Goal: Task Accomplishment & Management: Manage account settings

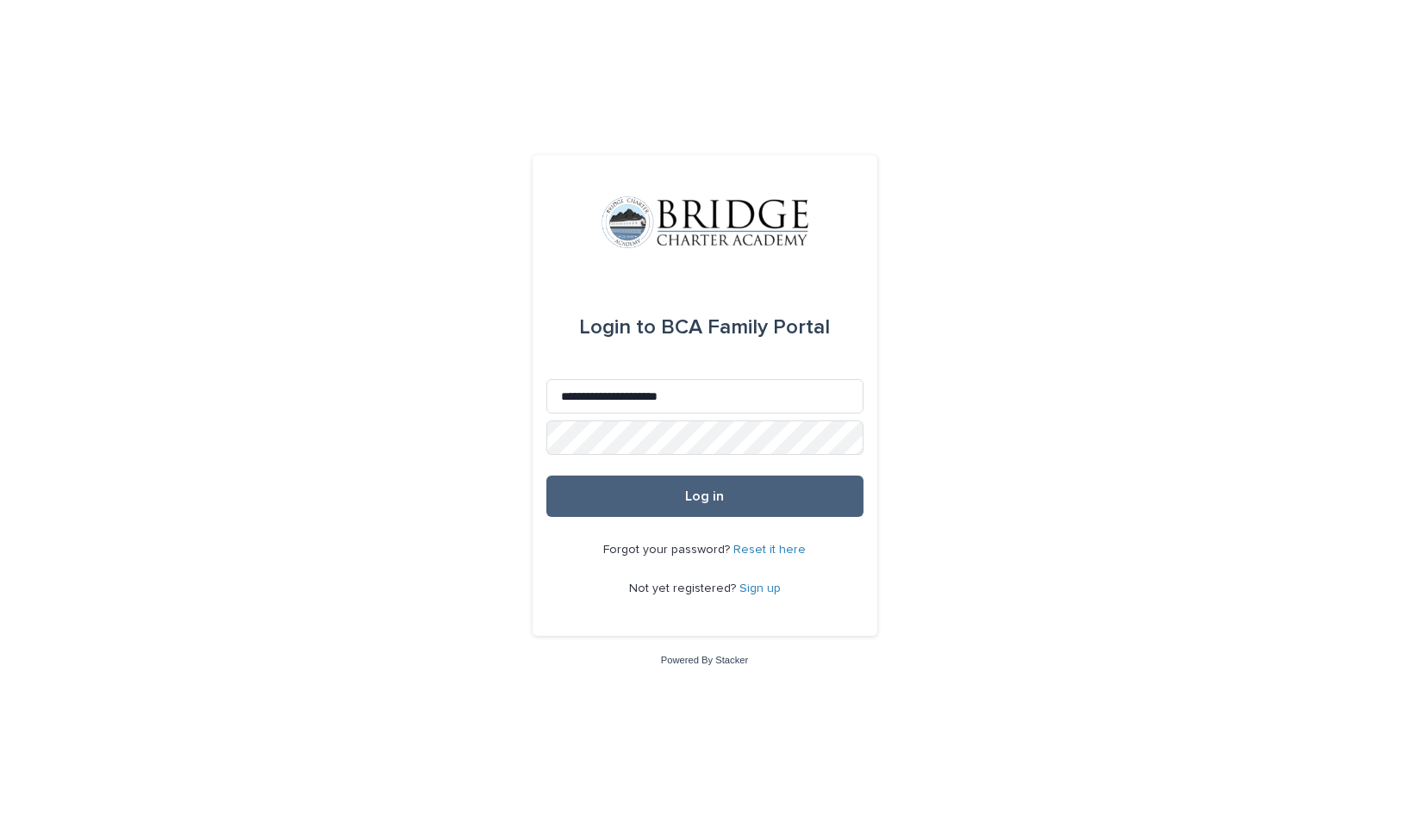
click at [695, 495] on span "Log in" at bounding box center [704, 496] width 39 height 13
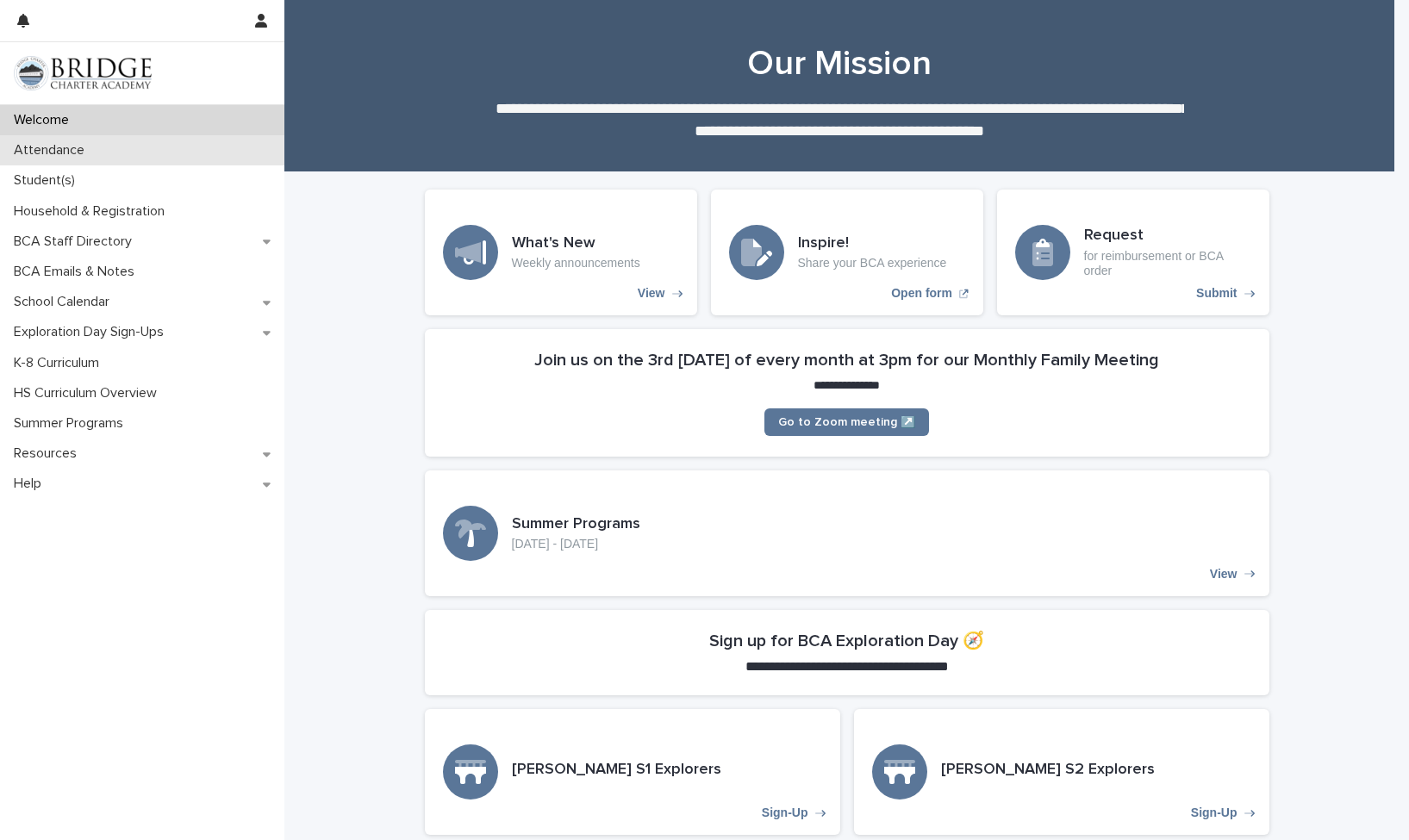
click at [48, 147] on p "Attendance" at bounding box center [52, 149] width 91 height 16
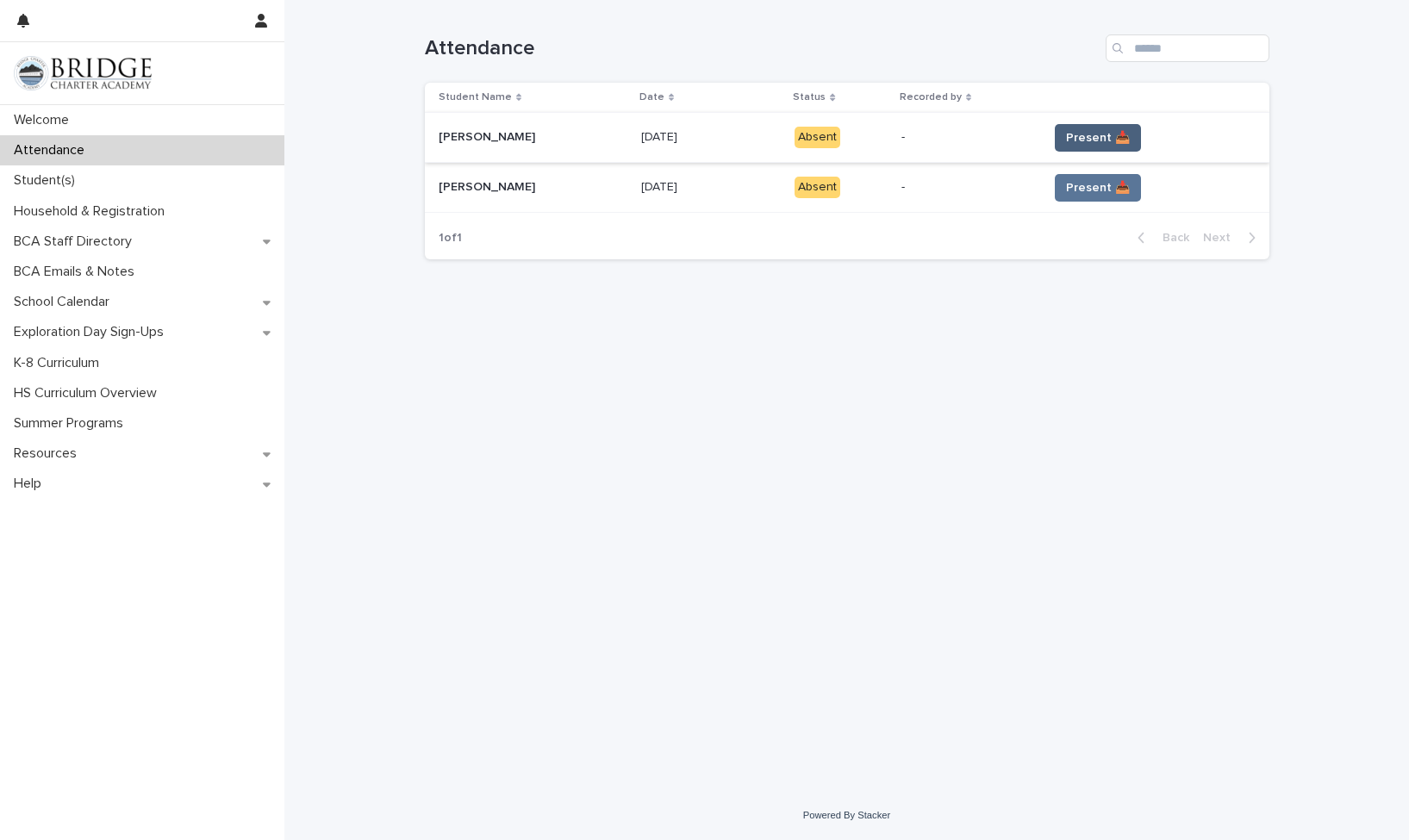
click at [1109, 132] on span "Present 📥" at bounding box center [1097, 138] width 64 height 17
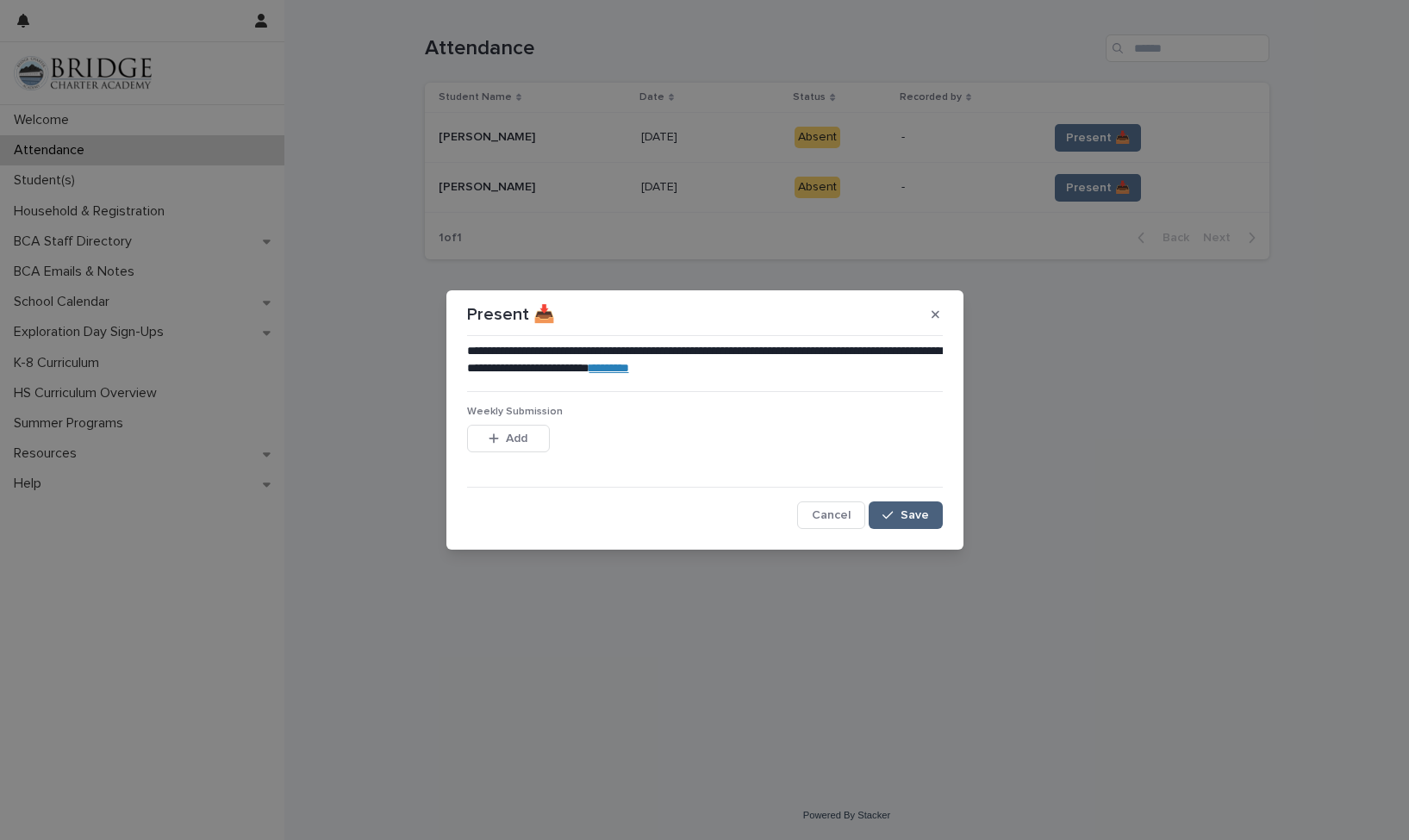
click at [916, 511] on span "Save" at bounding box center [914, 515] width 29 height 12
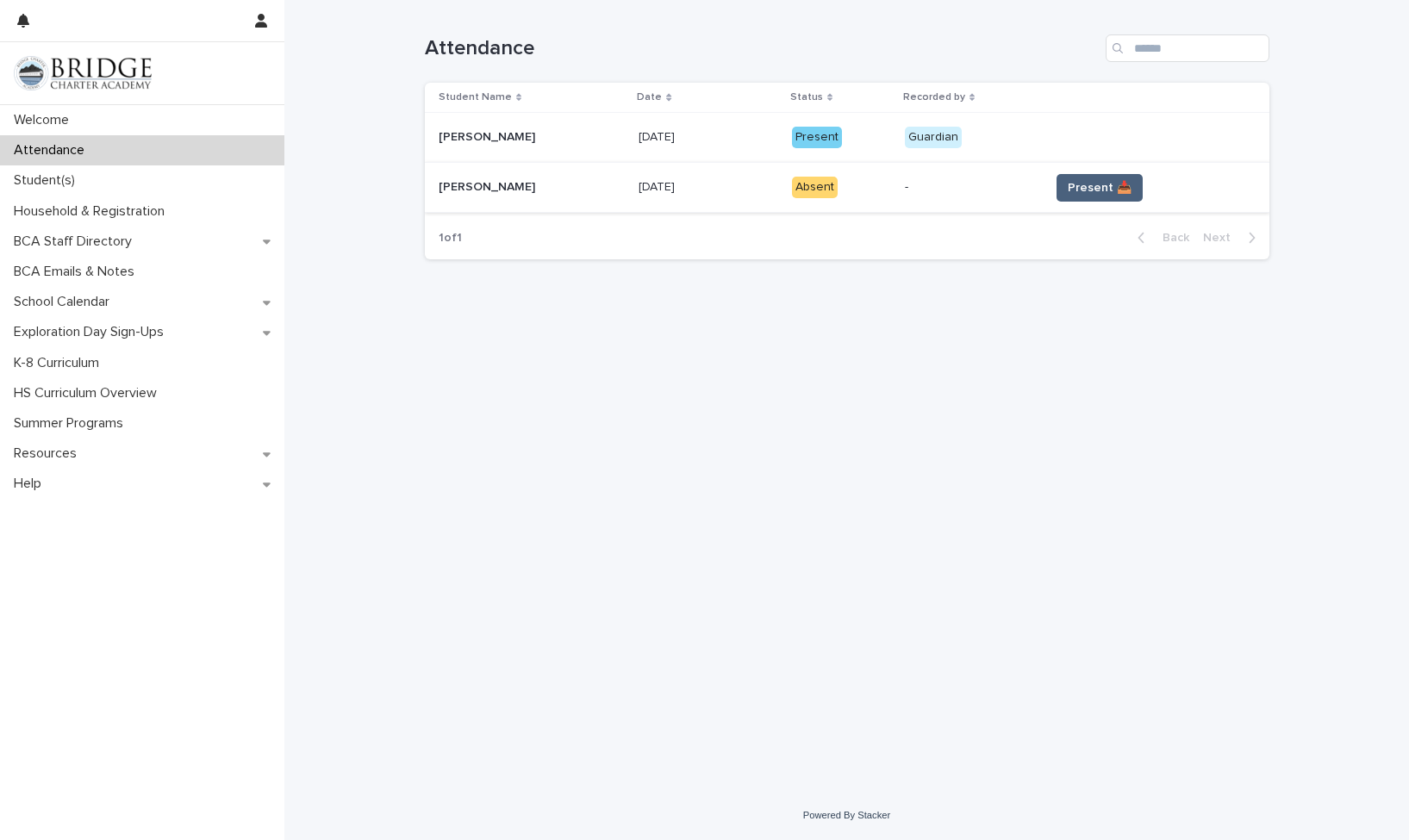
click at [1105, 185] on span "Present 📥" at bounding box center [1099, 187] width 64 height 17
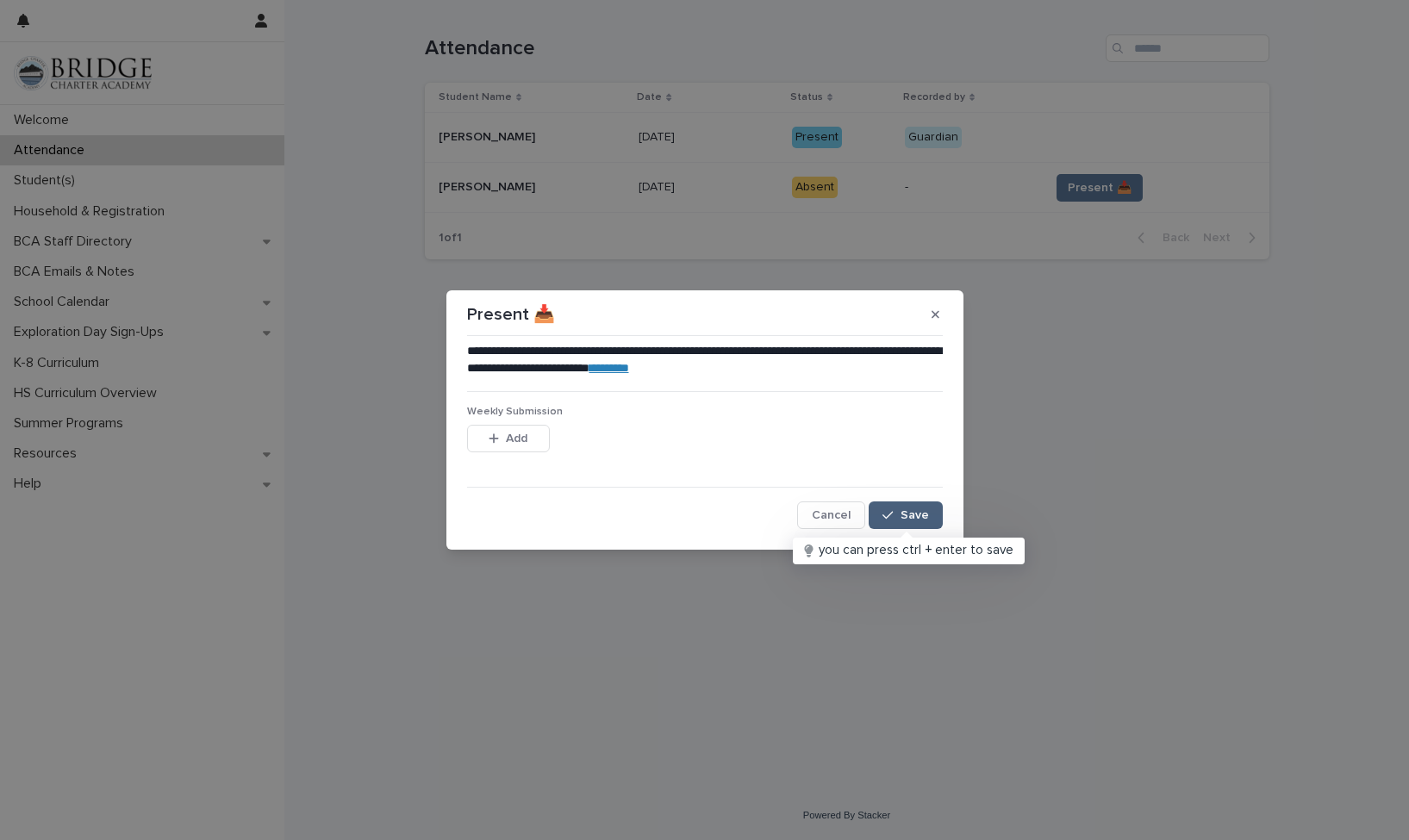
click at [914, 506] on button "Save" at bounding box center [905, 515] width 73 height 28
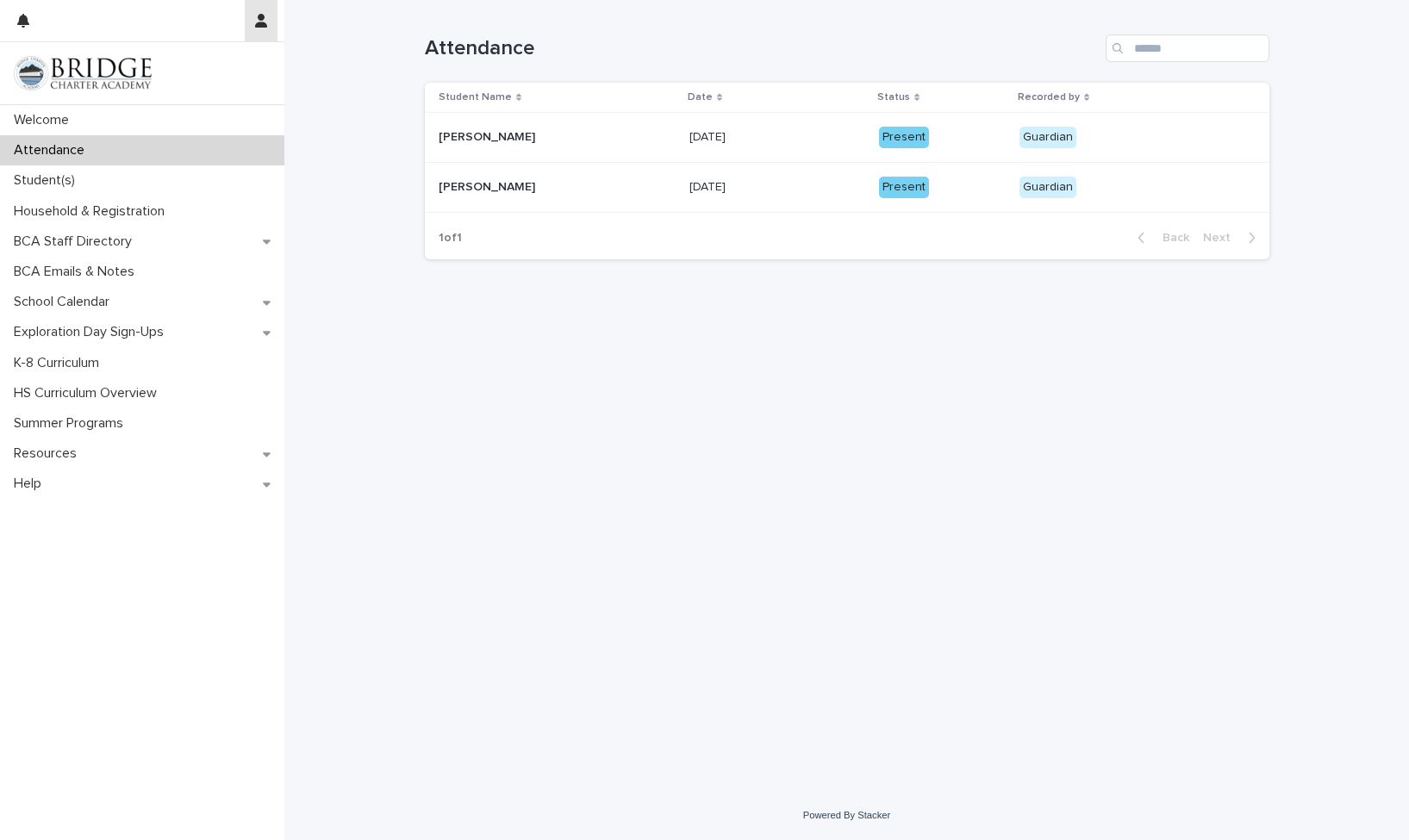
click at [257, 22] on icon "button" at bounding box center [261, 20] width 12 height 13
click at [193, 70] on p "Log Out" at bounding box center [211, 73] width 108 height 29
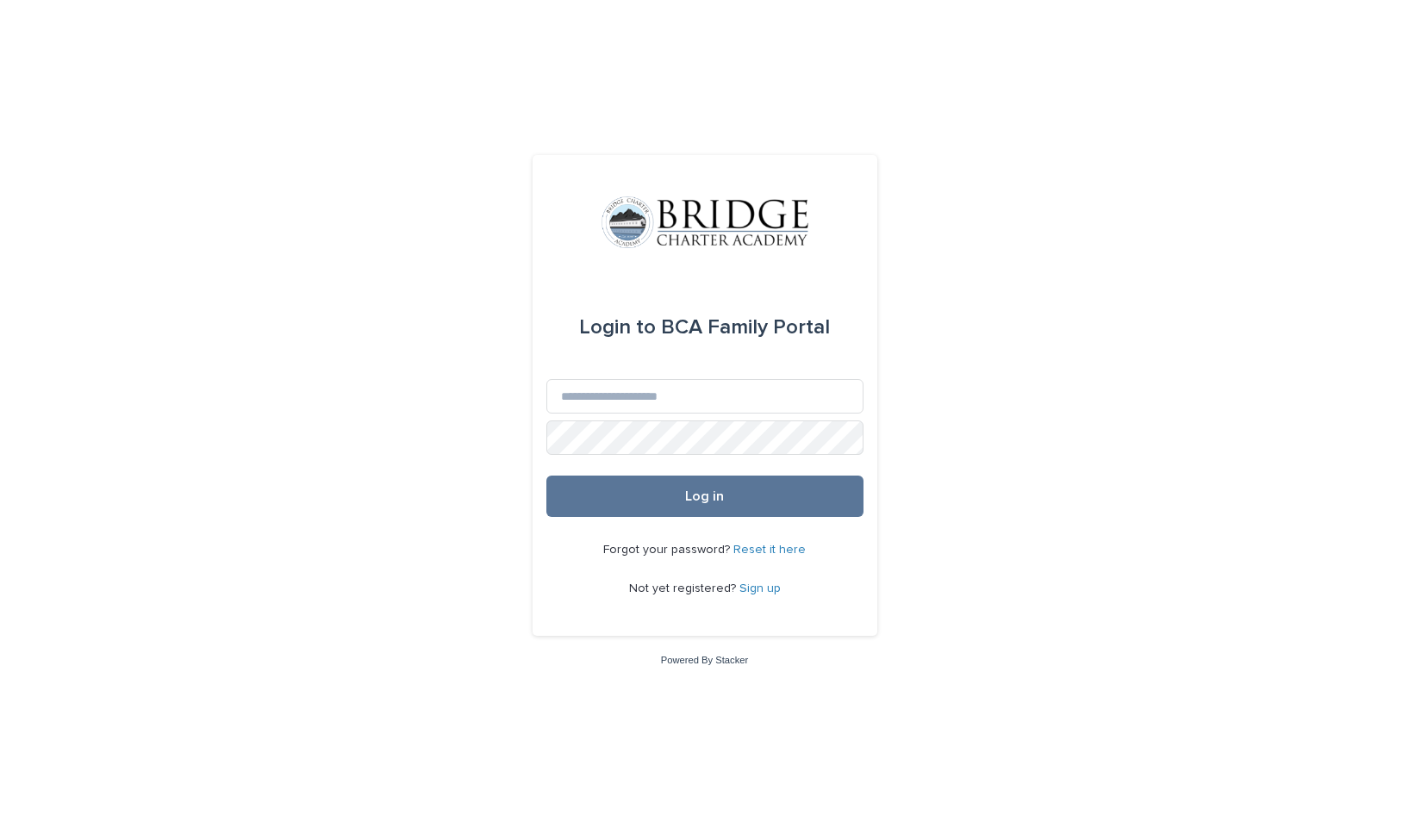
type input "**********"
